Goal: Information Seeking & Learning: Get advice/opinions

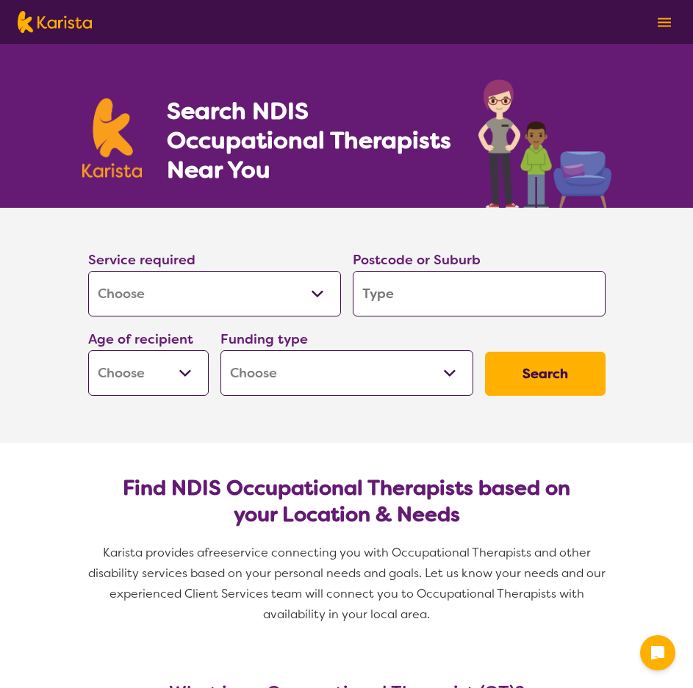
select select "[MEDICAL_DATA]"
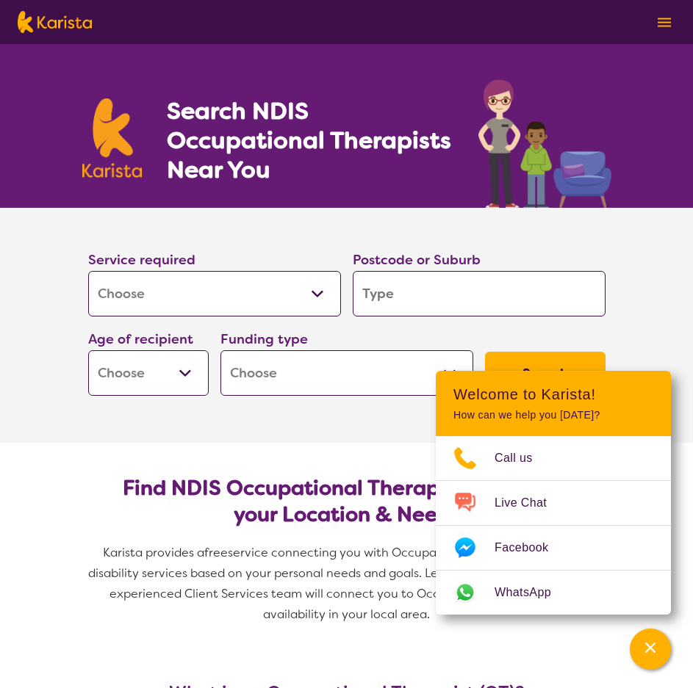
click at [399, 292] on input "search" at bounding box center [479, 294] width 253 height 46
type input "2"
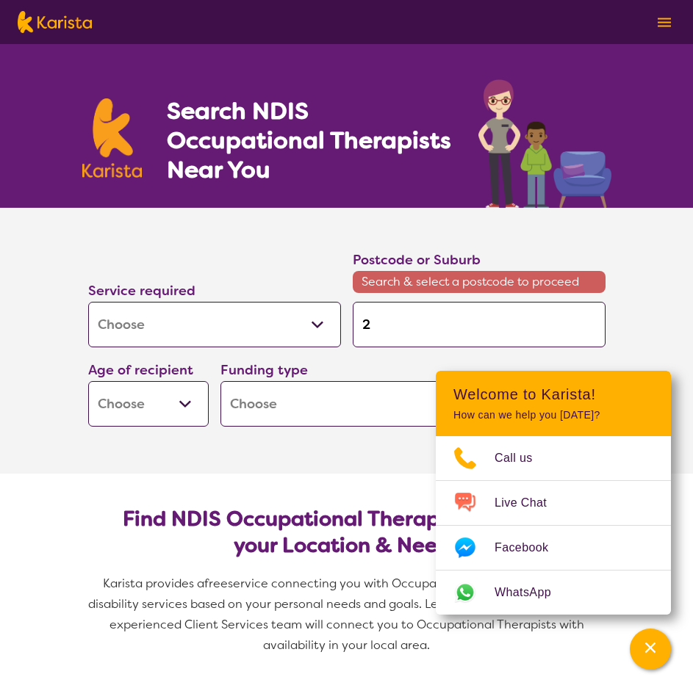
type input "27"
type input "277"
type input "2770"
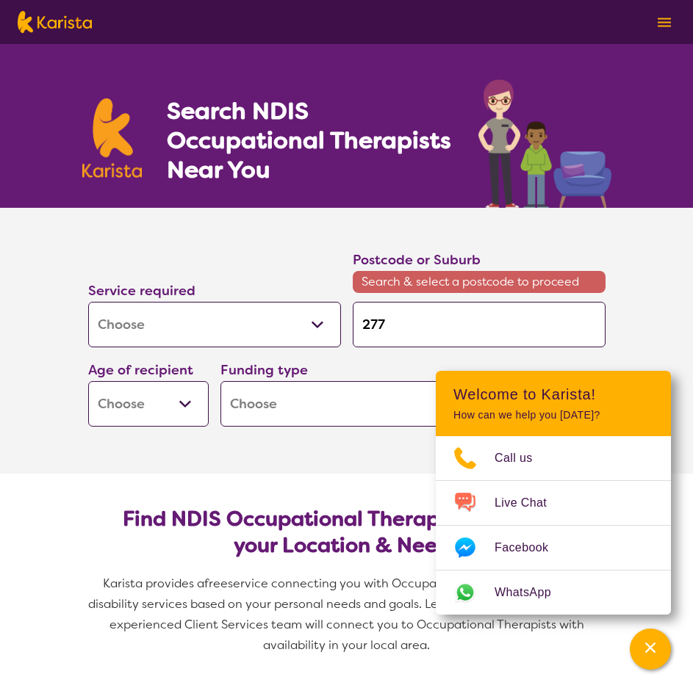
type input "2770"
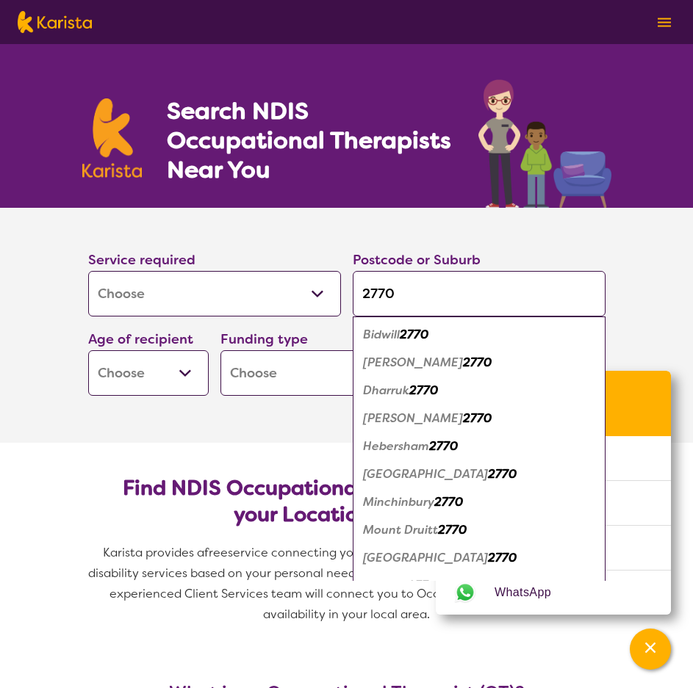
type input "2770"
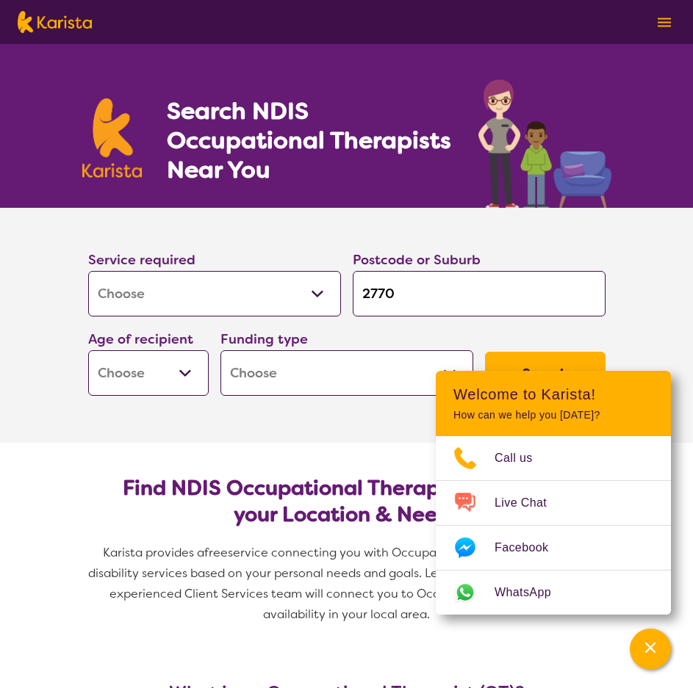
click at [187, 376] on select "Early Childhood - 0 to 9 Child - 10 to 11 Adolescent - 12 to 17 Adult - 18 to 6…" at bounding box center [148, 373] width 120 height 46
select select "AD"
click at [88, 350] on select "Early Childhood - 0 to 9 Child - 10 to 11 Adolescent - 12 to 17 Adult - 18 to 6…" at bounding box center [148, 373] width 120 height 46
select select "AD"
click at [325, 428] on section "Service required Allied Health Assistant Assessment (ADHD or Autism) Behaviour …" at bounding box center [347, 325] width 588 height 235
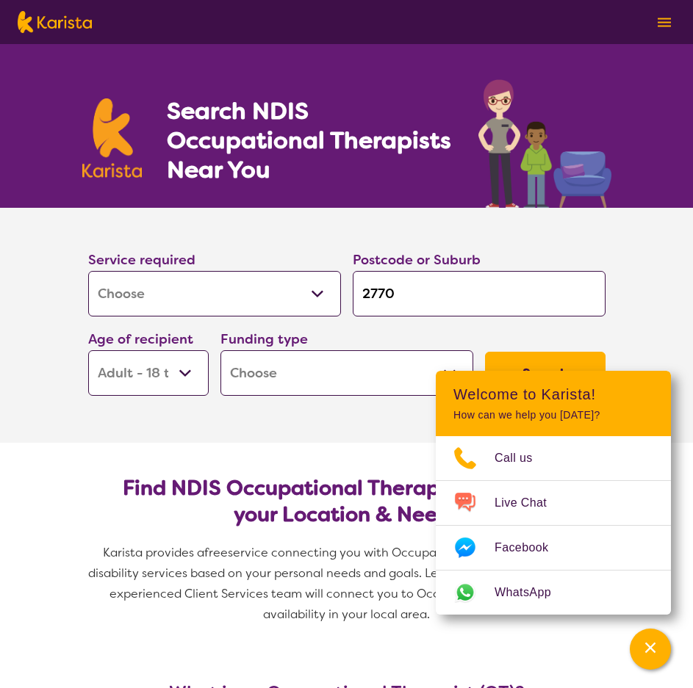
click at [344, 370] on select "Home Care Package (HCP) National Disability Insurance Scheme (NDIS) I don't know" at bounding box center [346, 373] width 253 height 46
select select "NDIS"
click at [220, 350] on select "Home Care Package (HCP) National Disability Insurance Scheme (NDIS) I don't know" at bounding box center [346, 373] width 253 height 46
select select "NDIS"
click at [519, 353] on button "Search" at bounding box center [545, 374] width 120 height 44
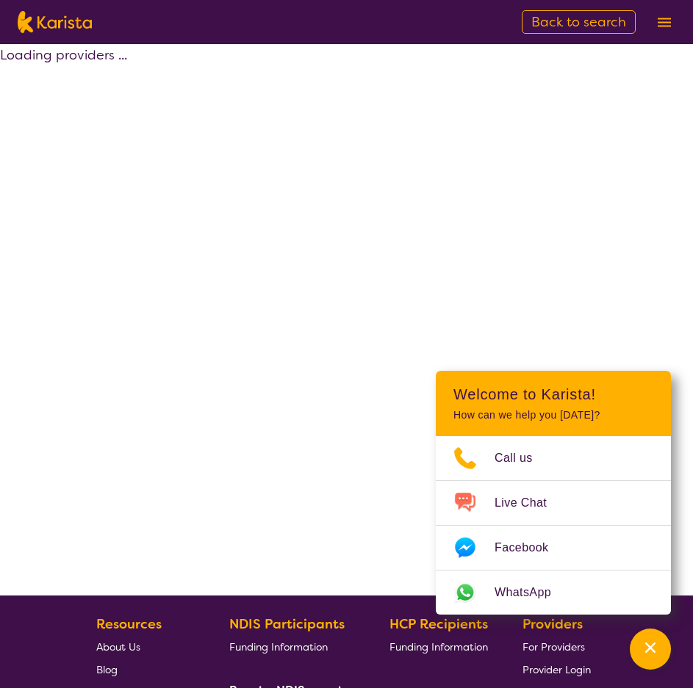
select select "by_score"
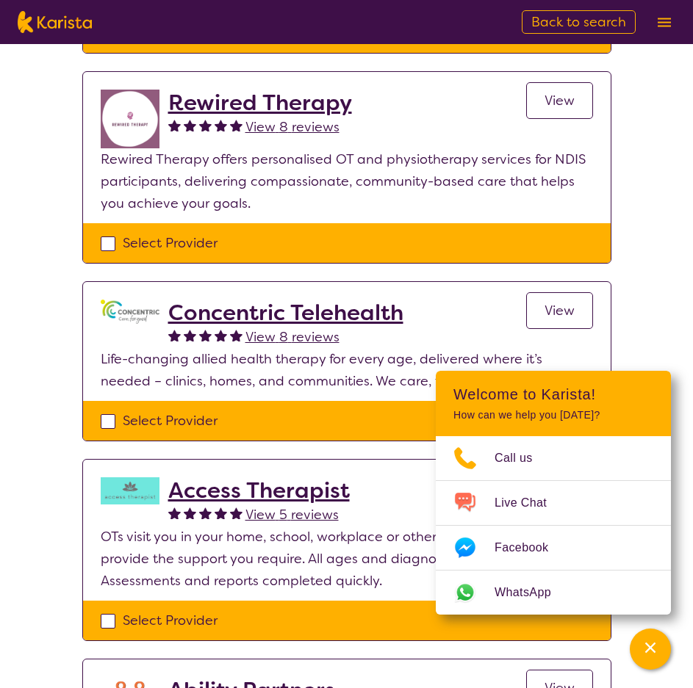
scroll to position [343, 0]
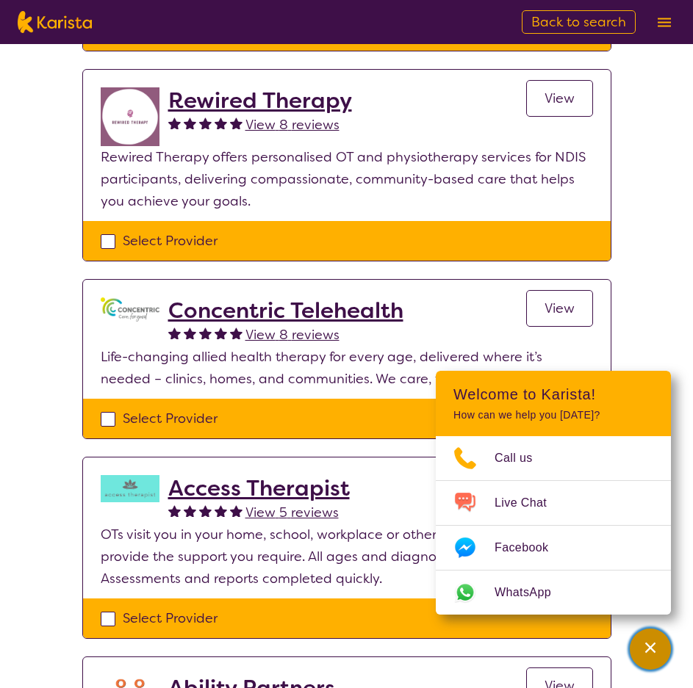
click at [654, 644] on icon "Channel Menu" at bounding box center [650, 648] width 10 height 10
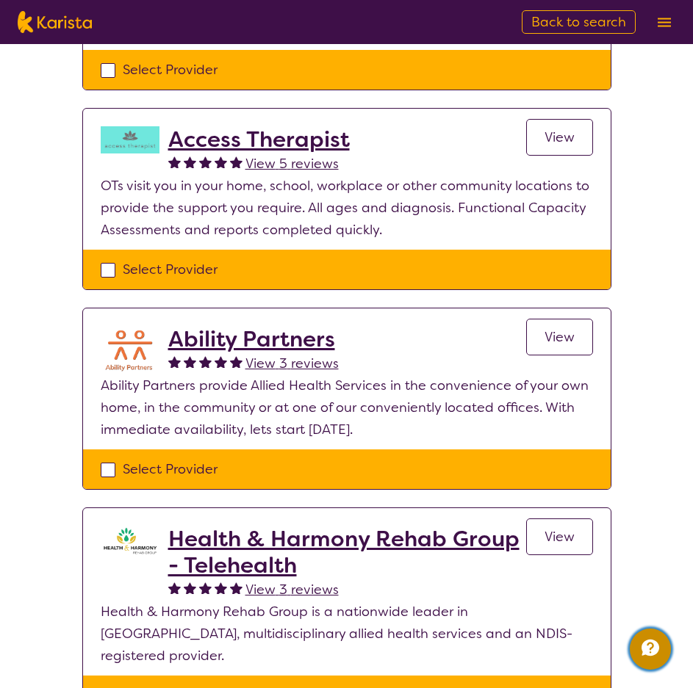
scroll to position [685, 0]
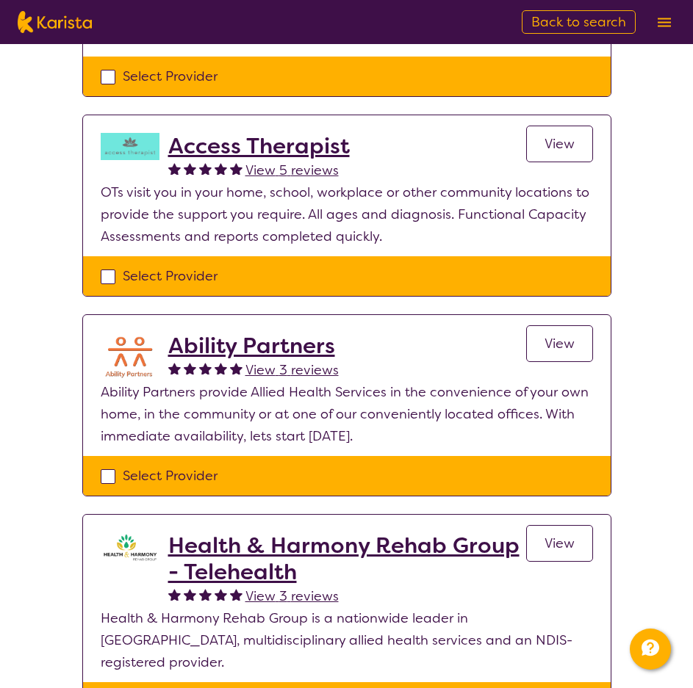
click at [275, 339] on h2 "Ability Partners" at bounding box center [253, 346] width 170 height 26
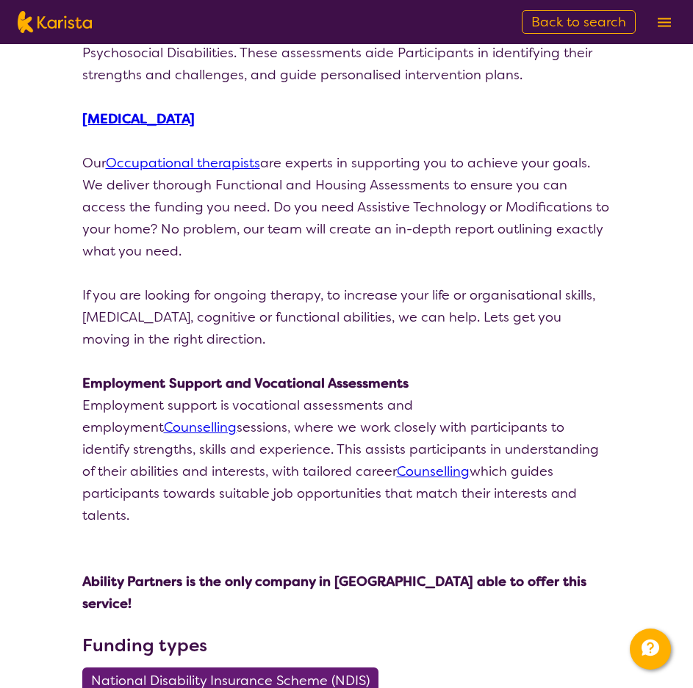
scroll to position [686, 0]
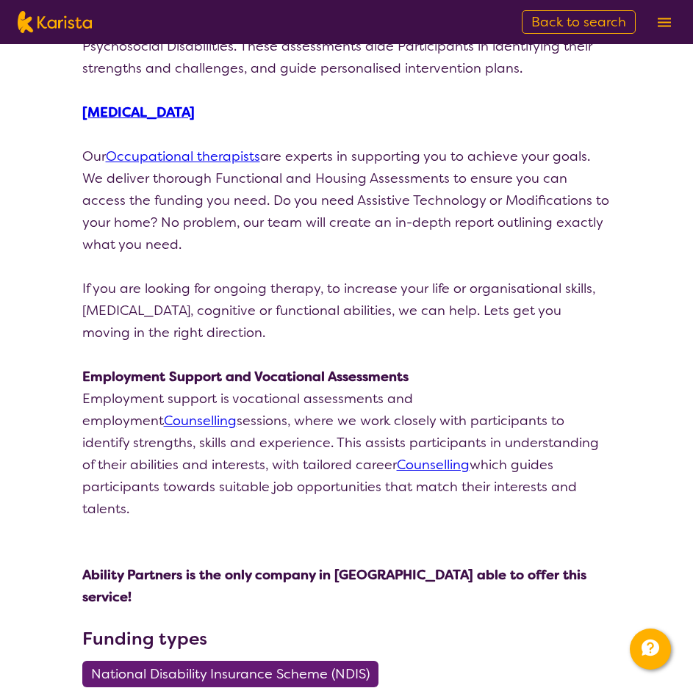
click at [117, 107] on link "[MEDICAL_DATA]" at bounding box center [138, 113] width 112 height 18
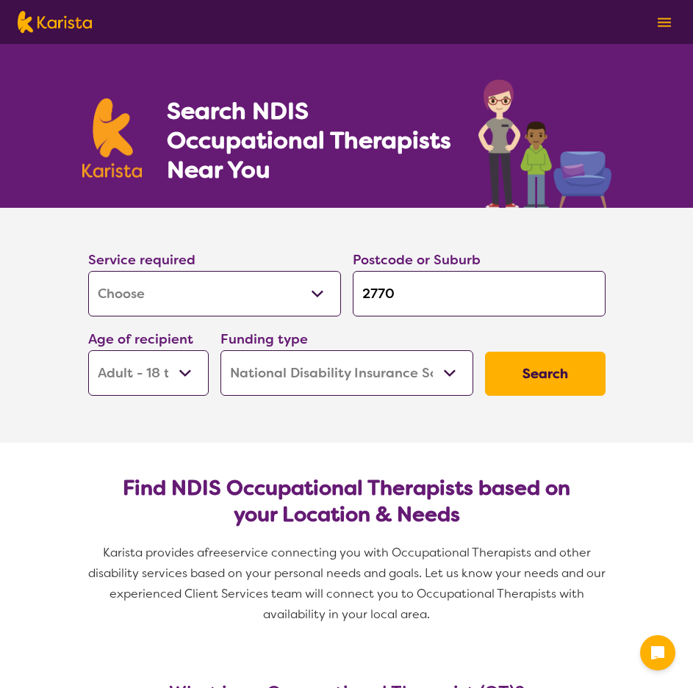
select select "[MEDICAL_DATA]"
select select "AD"
select select "NDIS"
select select "[MEDICAL_DATA]"
select select "AD"
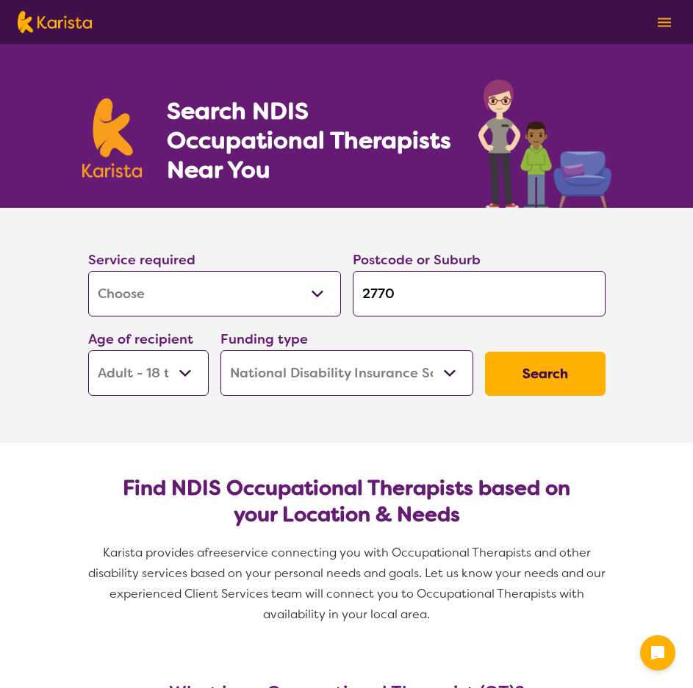
select select "NDIS"
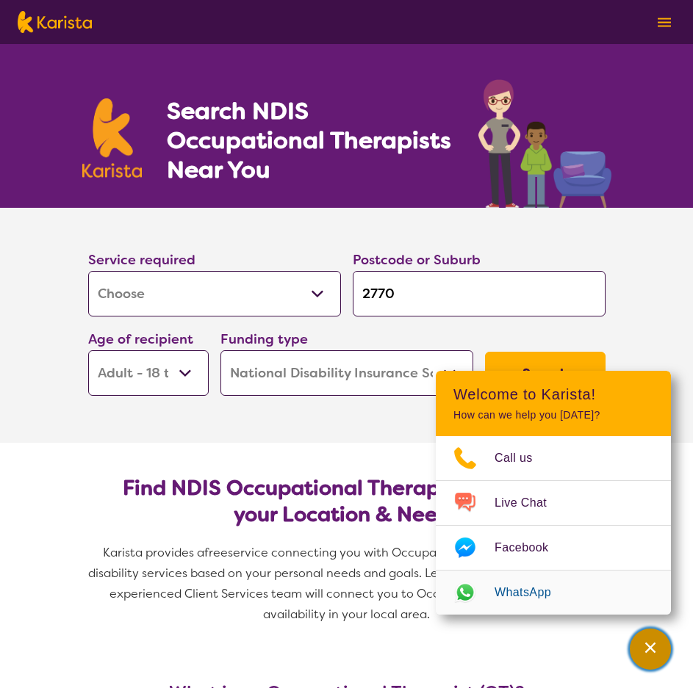
drag, startPoint x: 642, startPoint y: 647, endPoint x: 627, endPoint y: 630, distance: 23.4
click at [642, 647] on div "Channel Menu" at bounding box center [650, 649] width 29 height 32
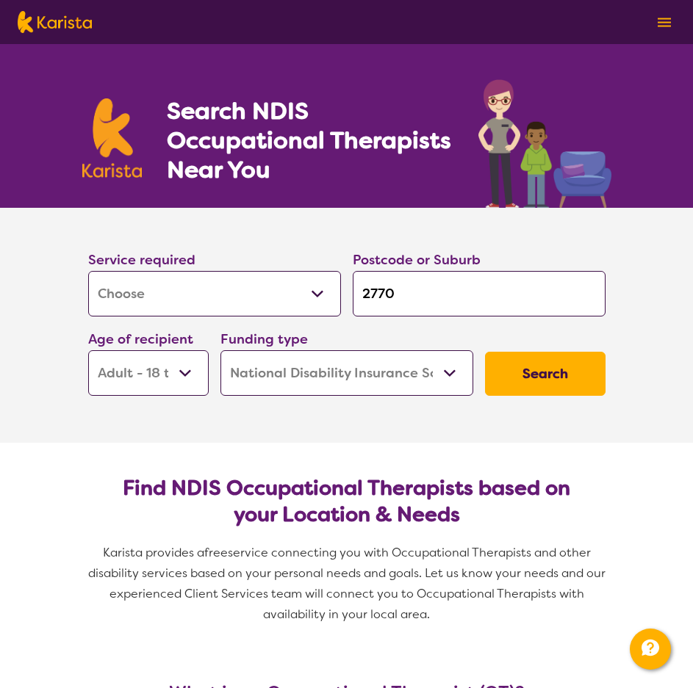
click at [537, 370] on button "Search" at bounding box center [545, 374] width 120 height 44
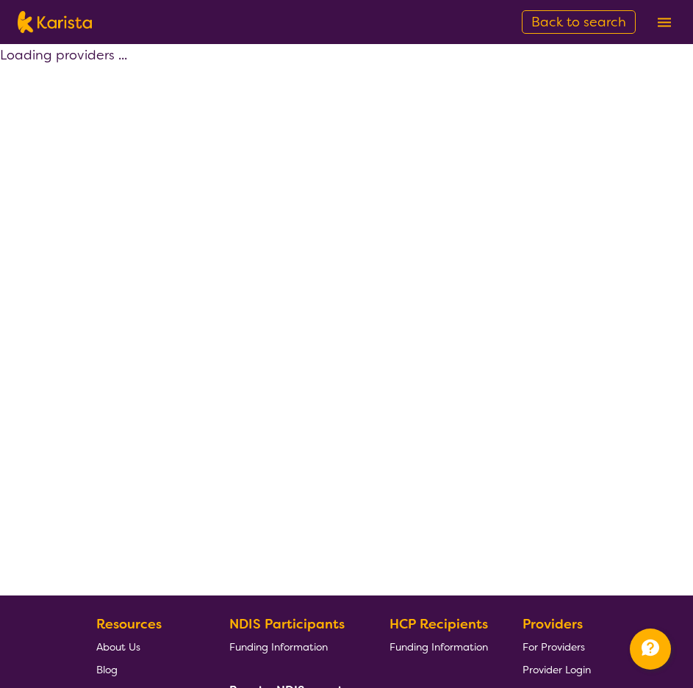
select select "by_score"
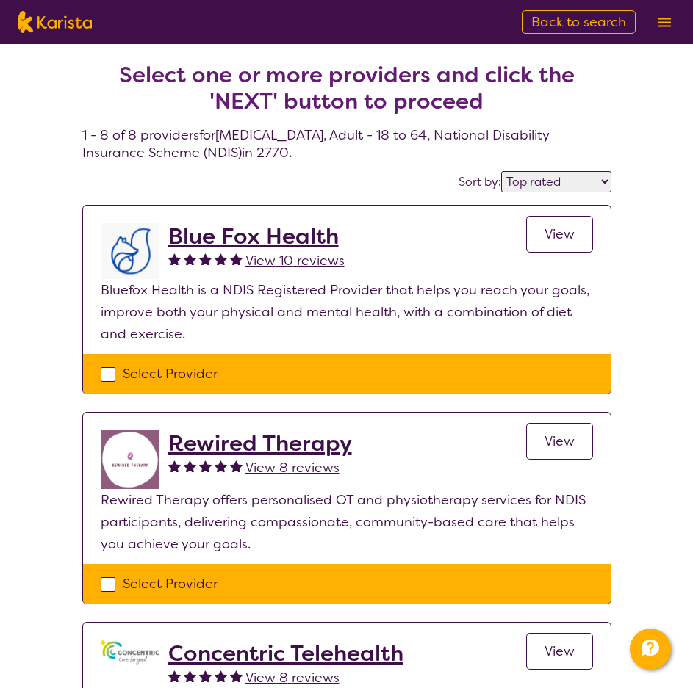
drag, startPoint x: 272, startPoint y: 233, endPoint x: 559, endPoint y: 237, distance: 287.3
click at [559, 237] on span "View" at bounding box center [559, 235] width 30 height 18
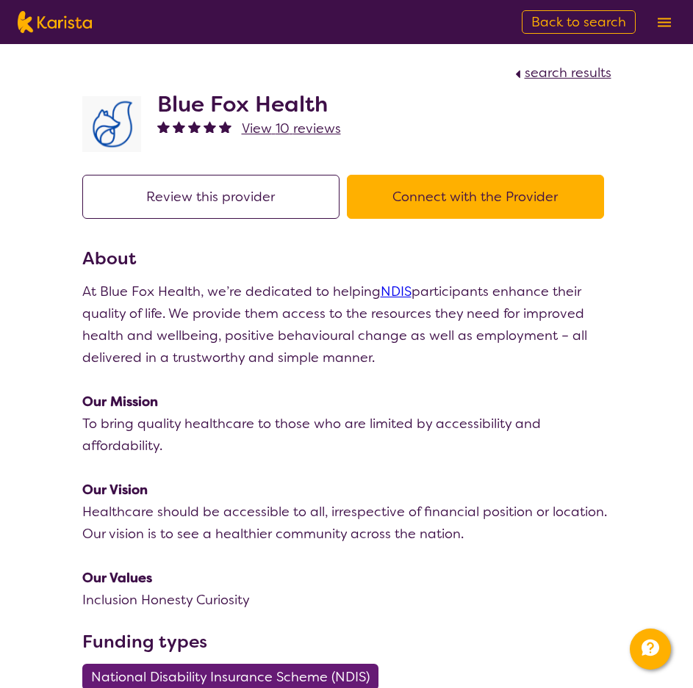
select select "by_score"
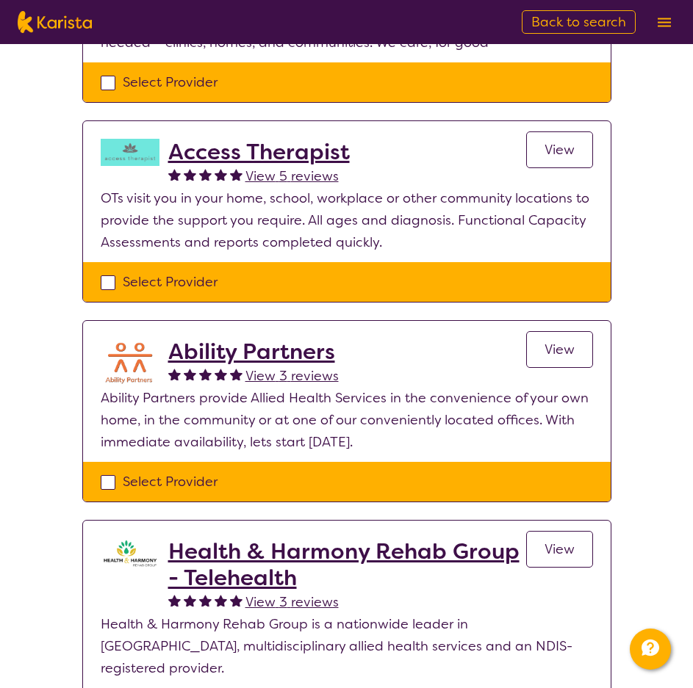
scroll to position [685, 0]
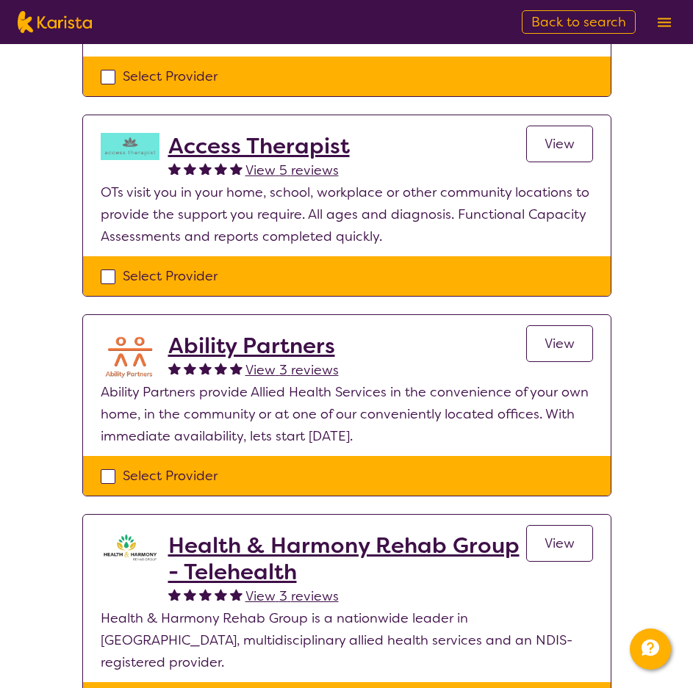
click at [231, 145] on h2 "Access Therapist" at bounding box center [258, 146] width 181 height 26
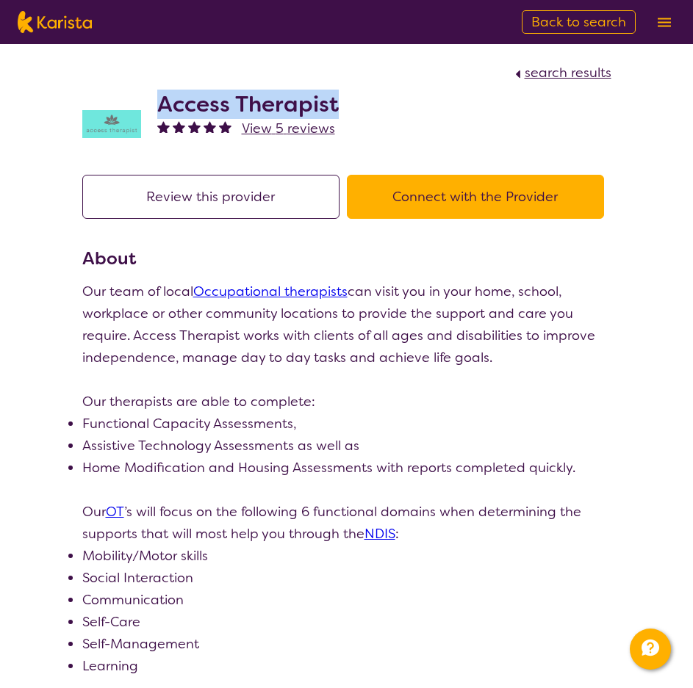
drag, startPoint x: 342, startPoint y: 98, endPoint x: 152, endPoint y: 109, distance: 189.9
click at [152, 109] on div "Access Therapist View 5 reviews" at bounding box center [346, 120] width 529 height 73
copy h2 "Access Therapist"
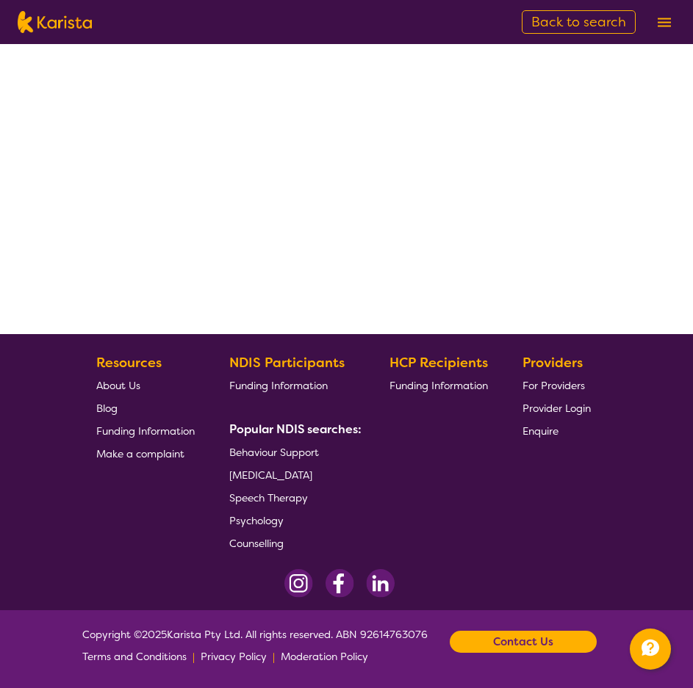
select select "by_score"
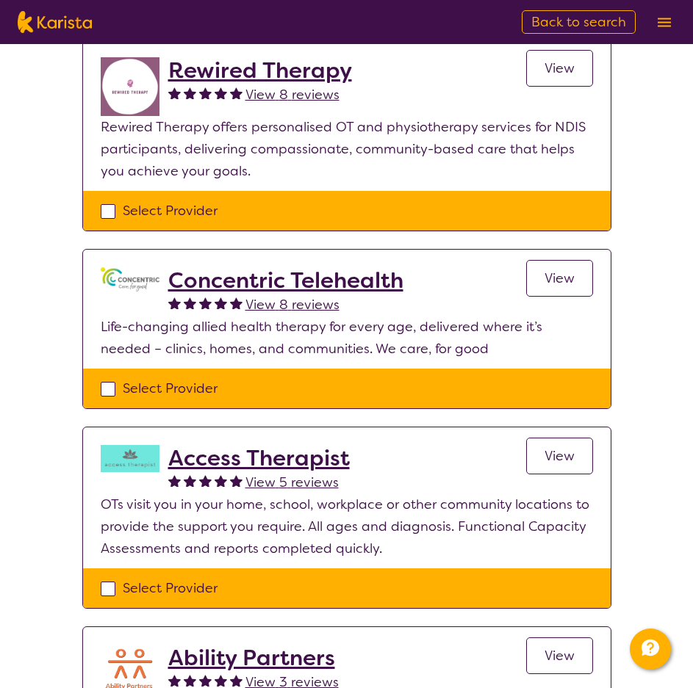
scroll to position [605, 0]
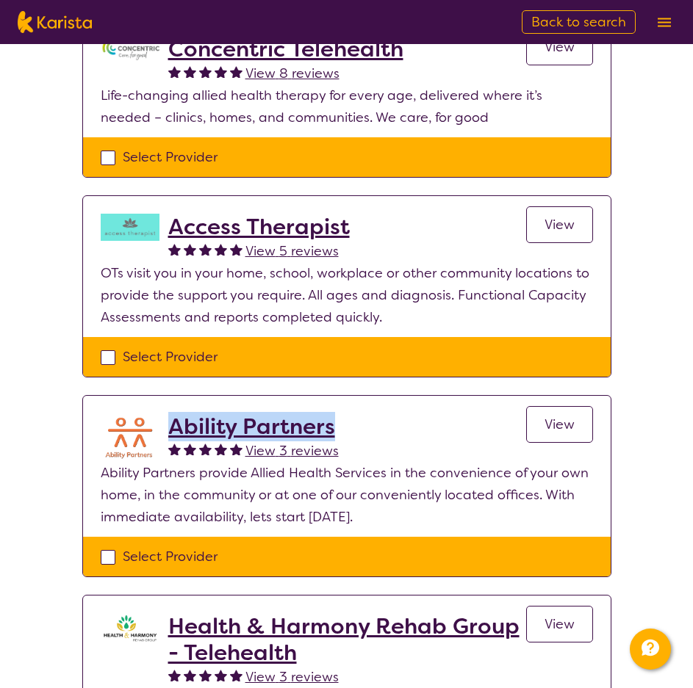
drag, startPoint x: 350, startPoint y: 428, endPoint x: 169, endPoint y: 422, distance: 180.8
click at [169, 422] on div "Ability Partners View 3 reviews View" at bounding box center [380, 438] width 425 height 48
copy h2 "Ability Partners"
